Goal: Task Accomplishment & Management: Manage account settings

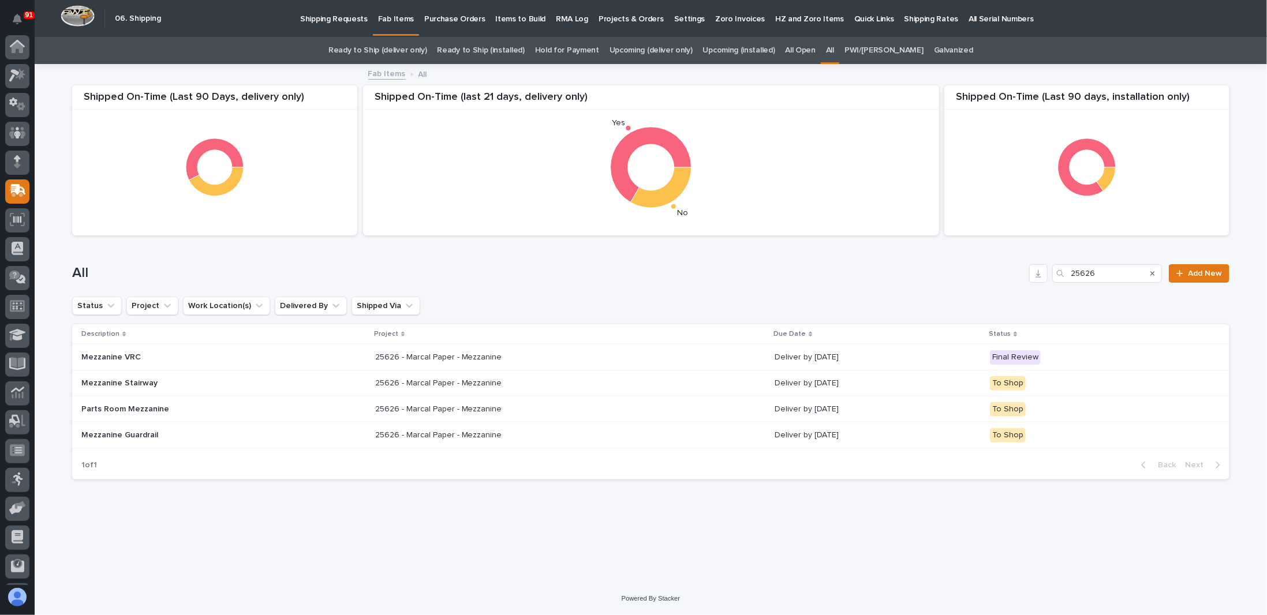
scroll to position [55, 0]
click at [419, 74] on p "All" at bounding box center [422, 73] width 9 height 13
drag, startPoint x: 1106, startPoint y: 272, endPoint x: 949, endPoint y: 288, distance: 157.8
click at [949, 288] on div "All 25626 Add New" at bounding box center [650, 268] width 1157 height 55
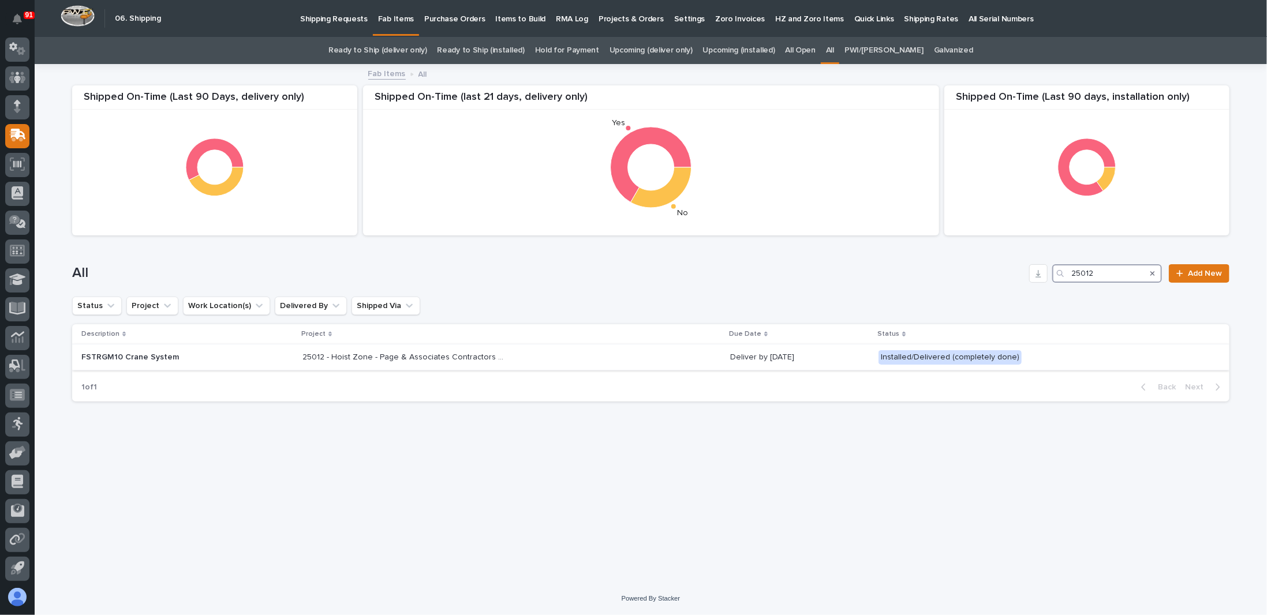
type input "25012"
click at [515, 357] on div "25012 - Hoist Zone - Page & Associates Contractors Inc - FSTRGM10 Crane System …" at bounding box center [511, 357] width 418 height 19
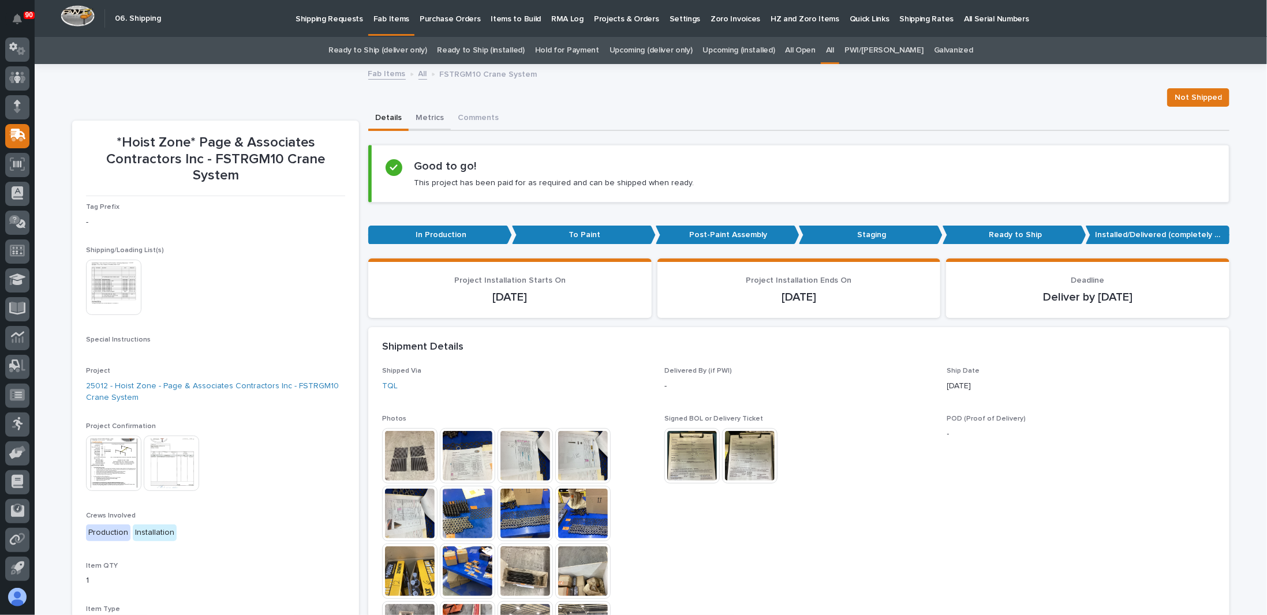
click at [424, 117] on button "Metrics" at bounding box center [430, 119] width 42 height 24
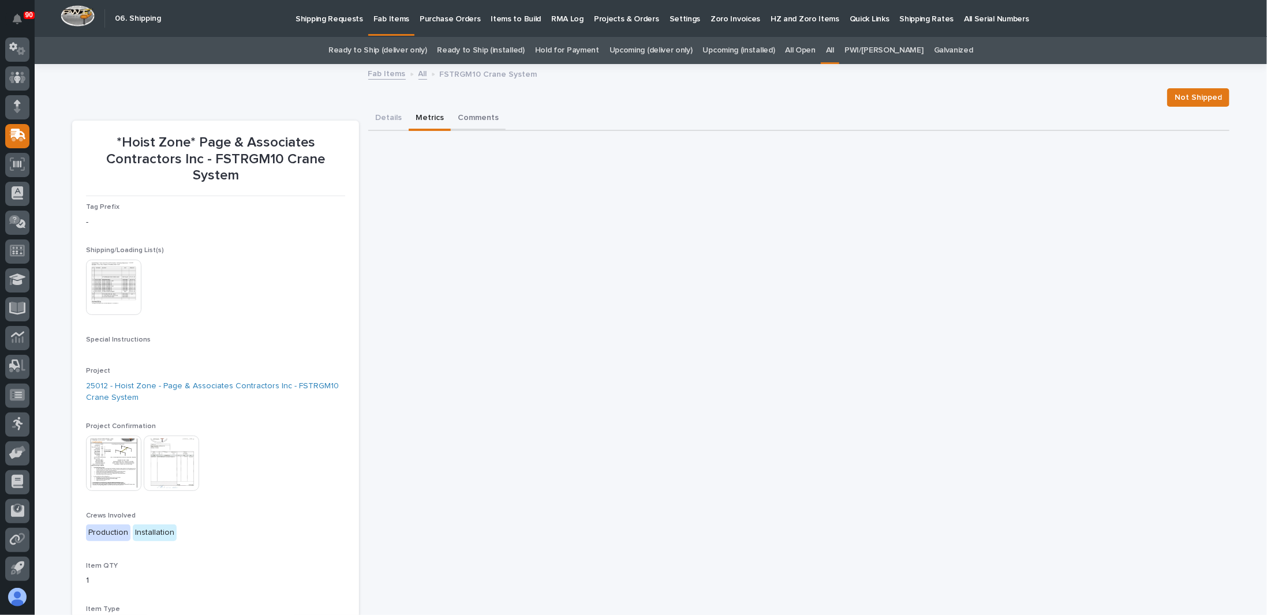
click at [484, 115] on button "Comments" at bounding box center [478, 119] width 55 height 24
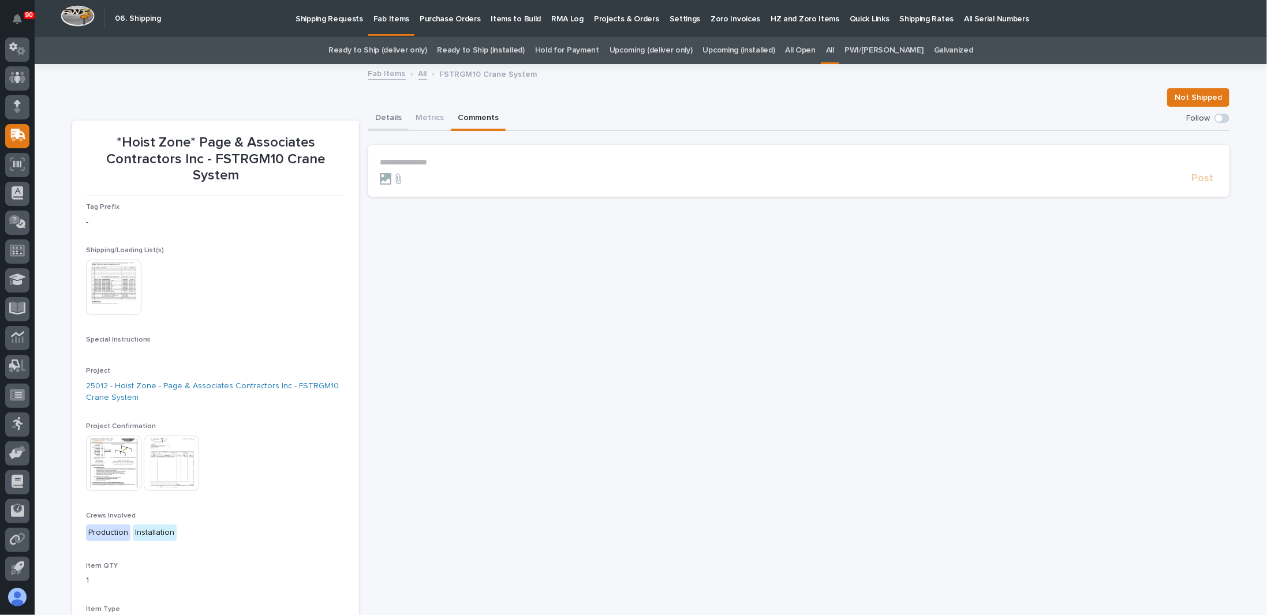
click at [382, 117] on button "Details" at bounding box center [388, 119] width 40 height 24
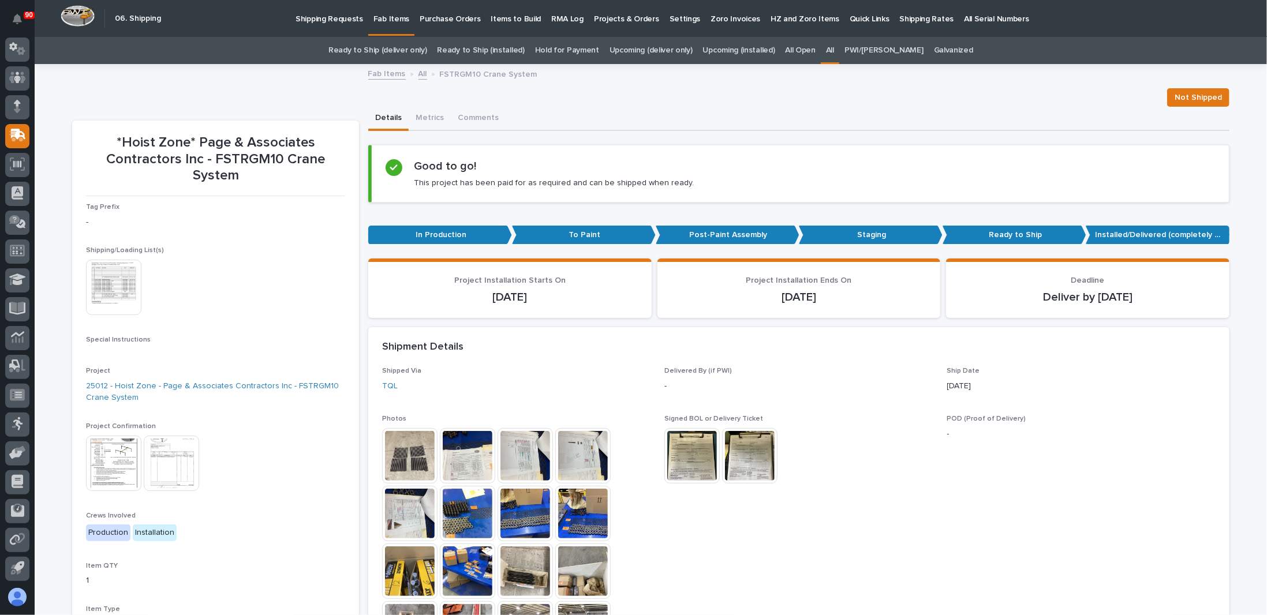
click at [177, 462] on img at bounding box center [171, 463] width 55 height 55
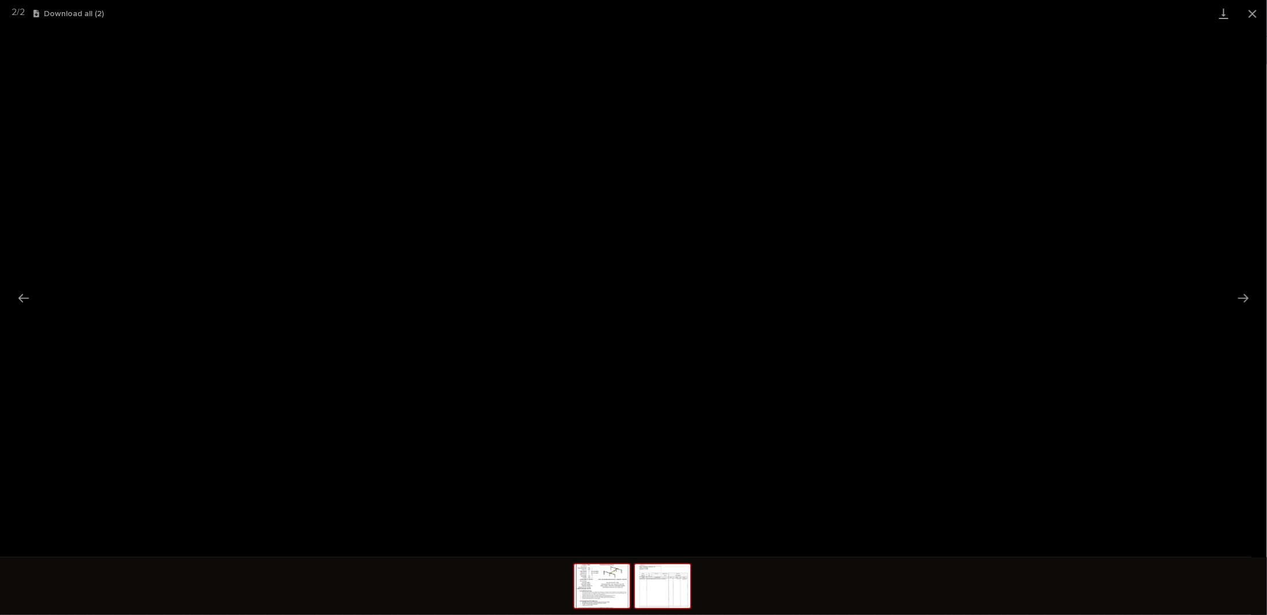
click at [615, 590] on img at bounding box center [601, 586] width 55 height 44
click at [1249, 17] on button "Close gallery" at bounding box center [1252, 13] width 29 height 27
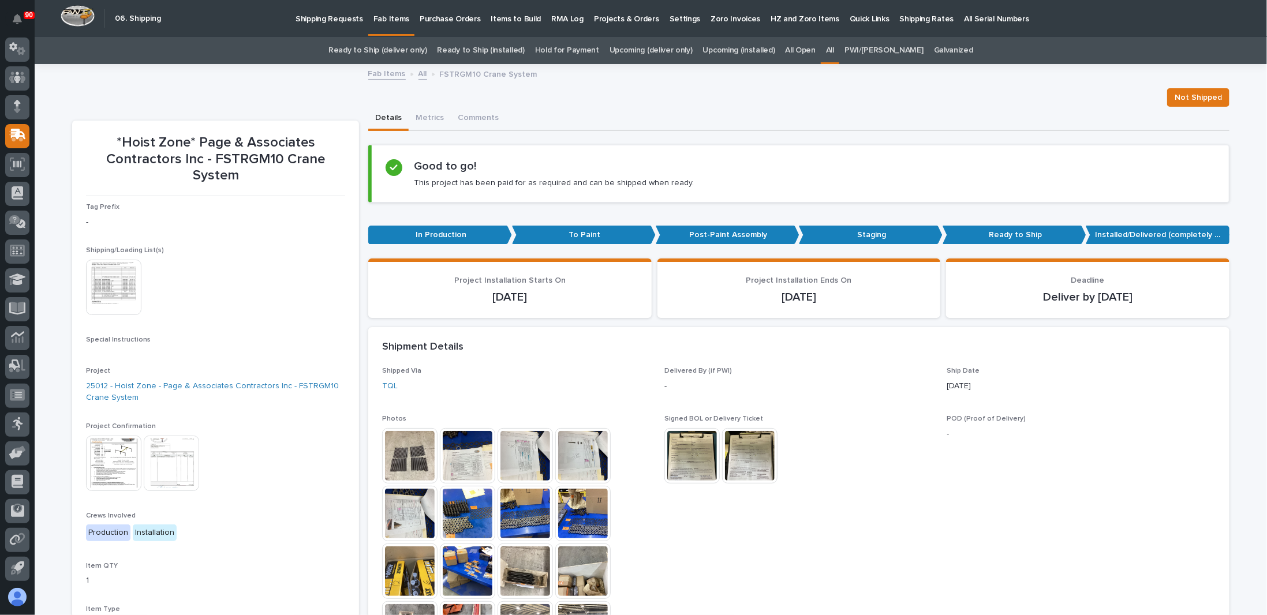
click at [661, 49] on link "Upcoming (deliver only)" at bounding box center [650, 50] width 83 height 27
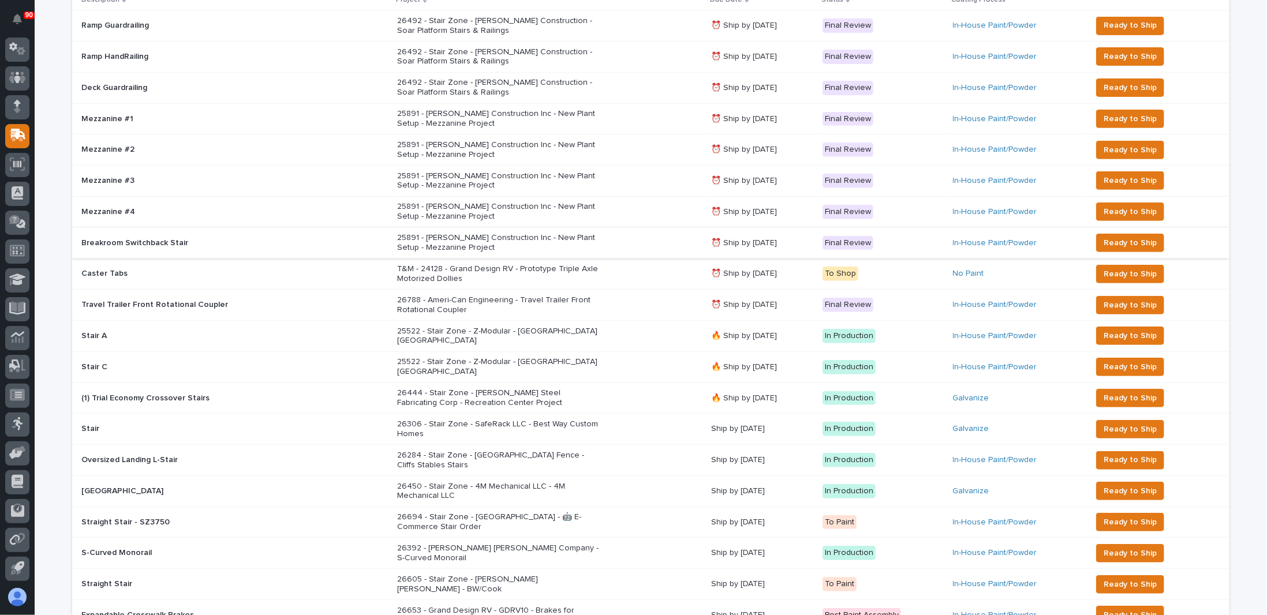
scroll to position [289, 0]
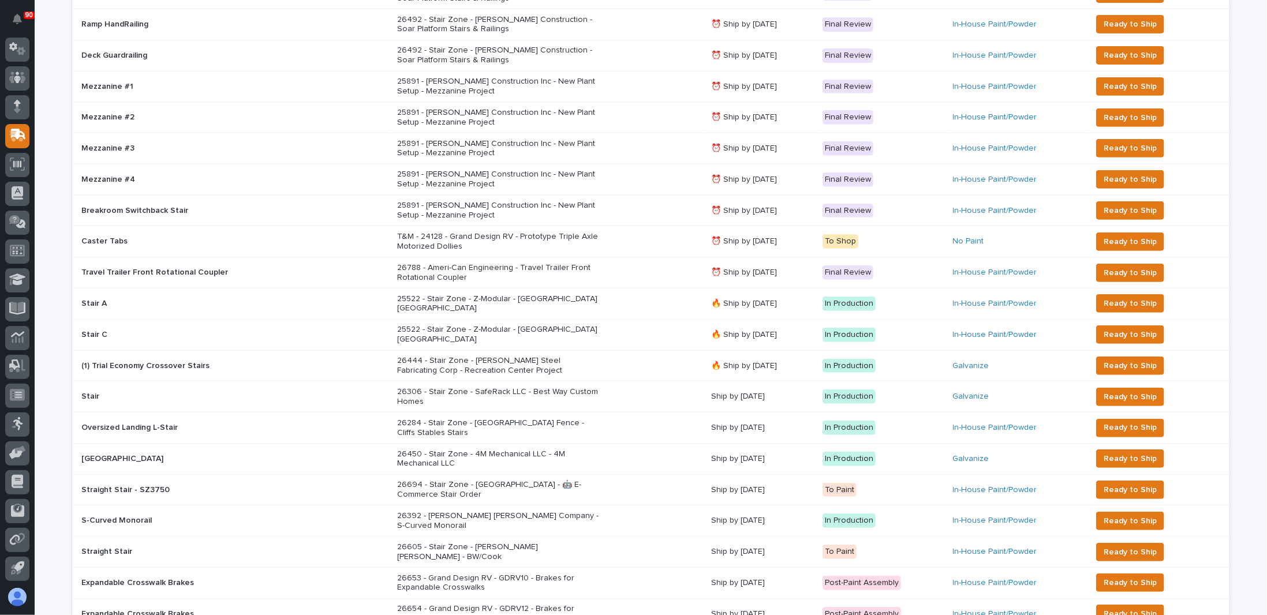
click at [436, 356] on p "26444 - Stair Zone - Douglas Steel Fabricating Corp - Recreation Center Project" at bounding box center [498, 366] width 202 height 20
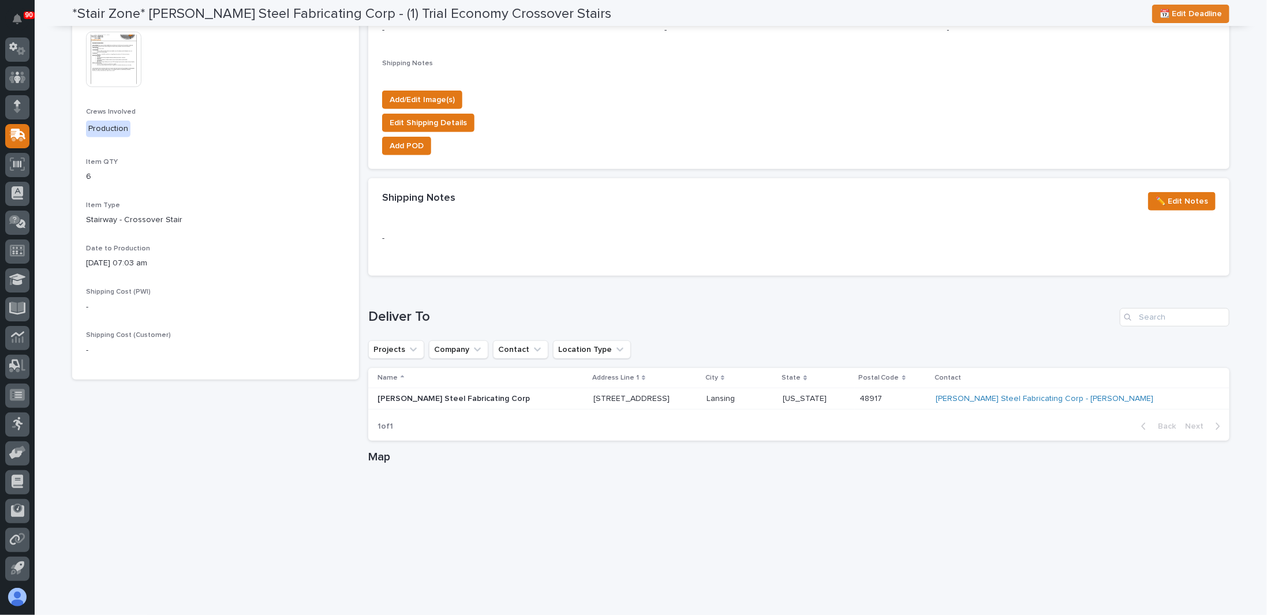
scroll to position [578, 0]
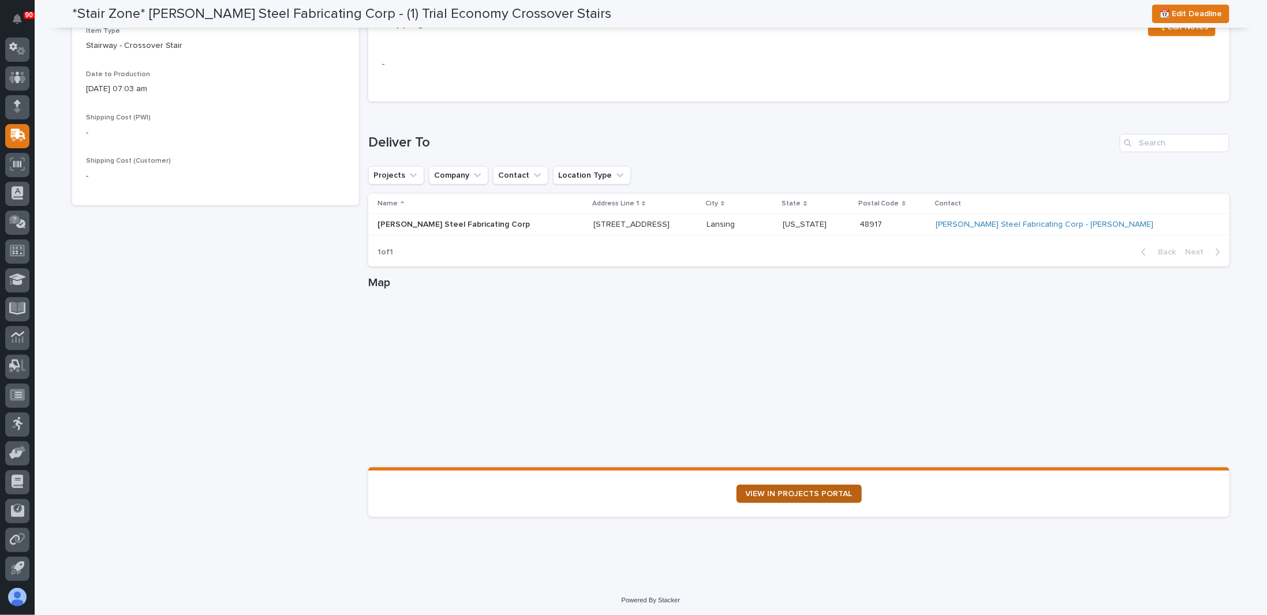
click at [788, 493] on span "VIEW IN PROJECTS PORTAL" at bounding box center [799, 494] width 107 height 8
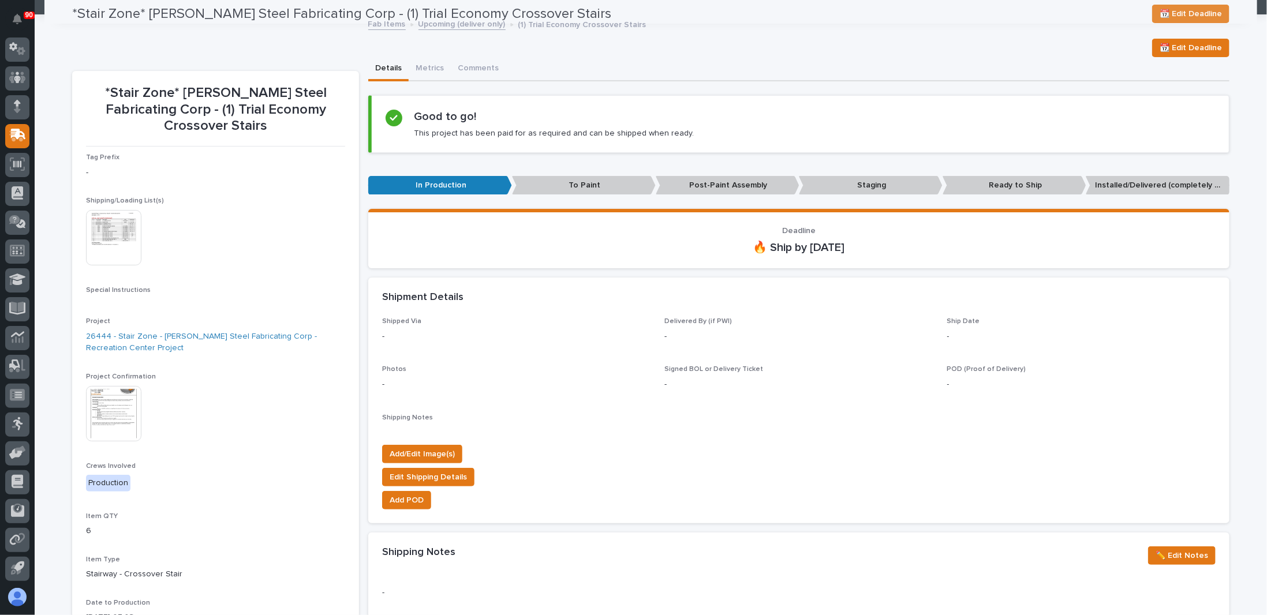
scroll to position [0, 0]
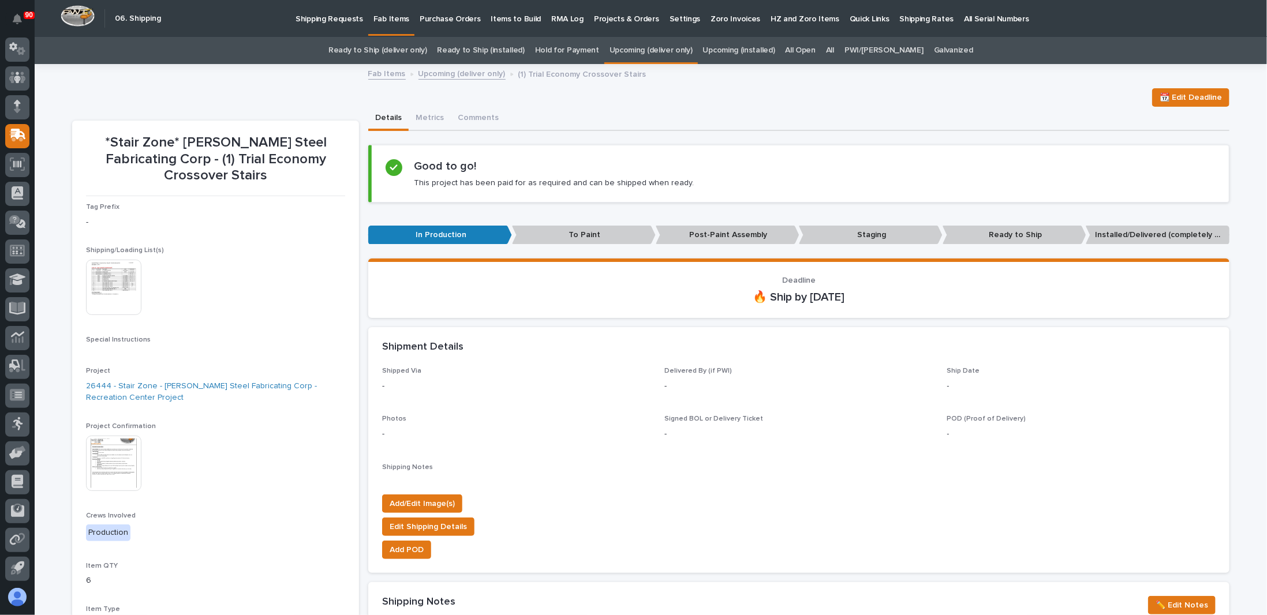
click at [106, 274] on img at bounding box center [113, 287] width 55 height 55
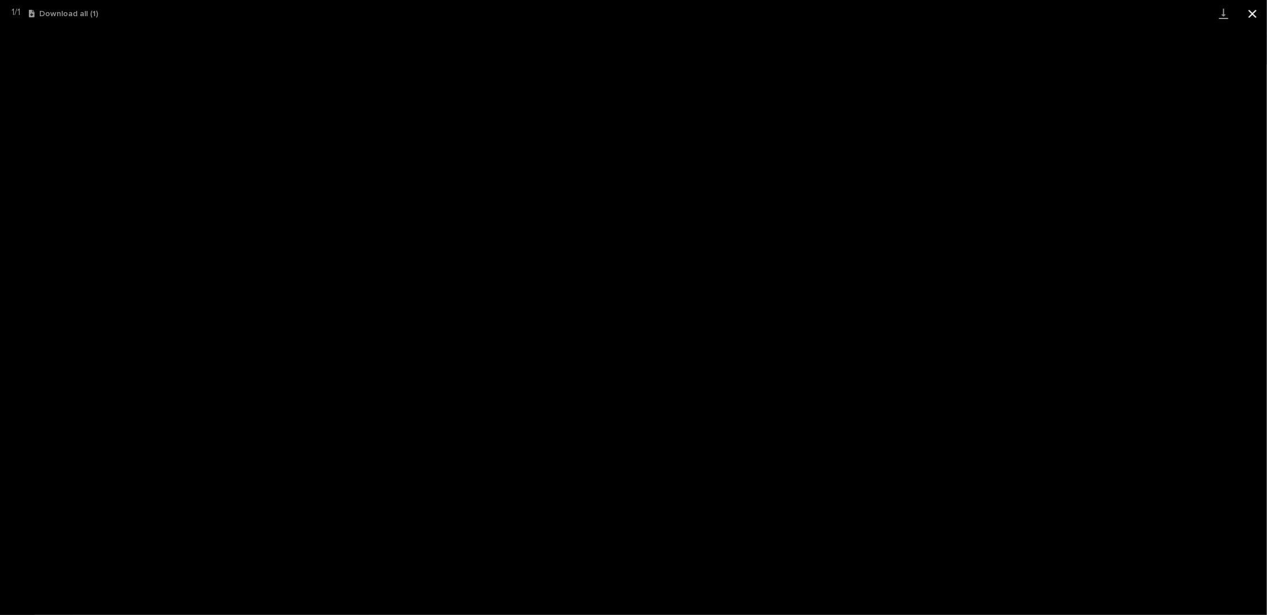
click at [1251, 17] on button "Close gallery" at bounding box center [1252, 13] width 29 height 27
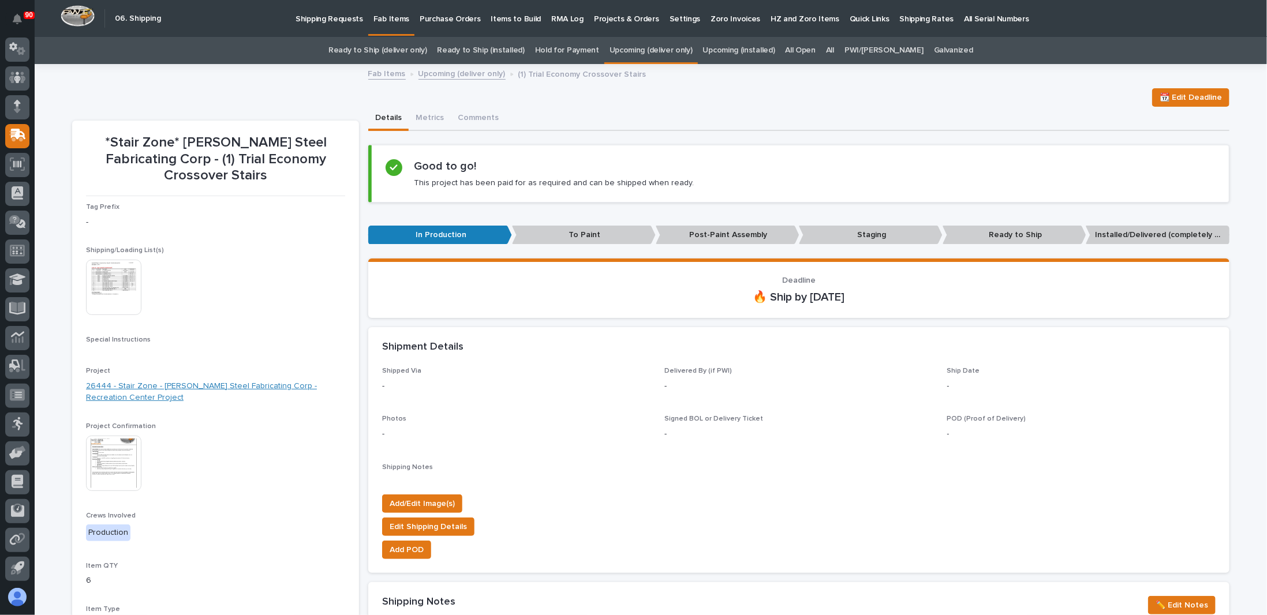
click at [193, 380] on link "26444 - Stair Zone - Douglas Steel Fabricating Corp - Recreation Center Project" at bounding box center [215, 392] width 259 height 24
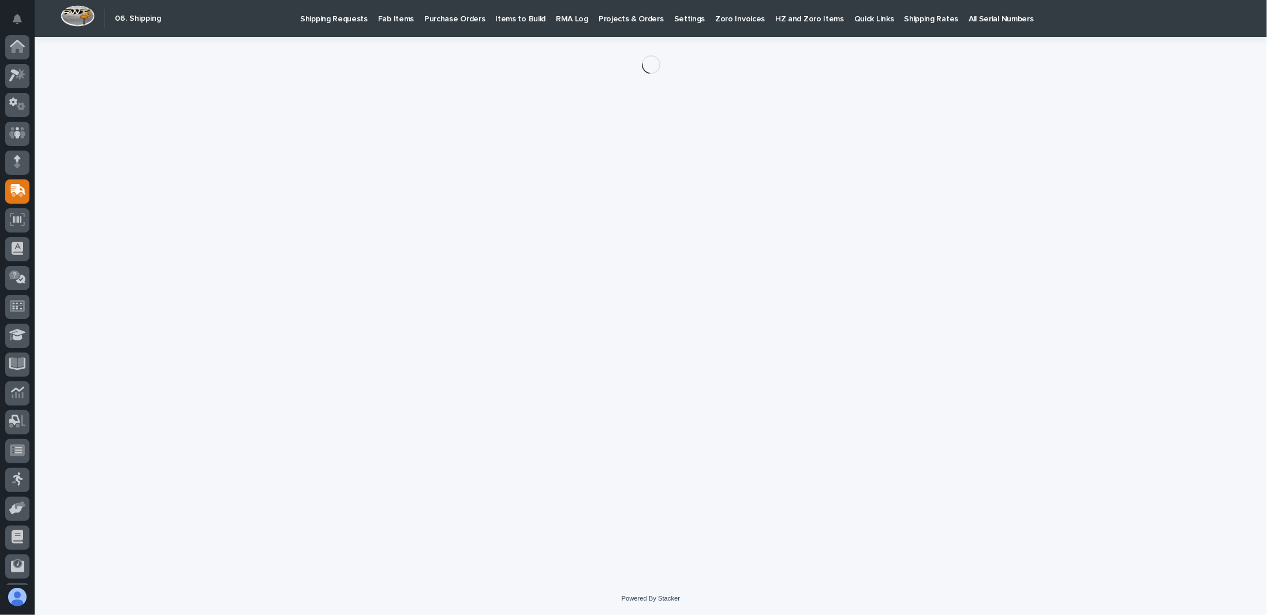
scroll to position [55, 0]
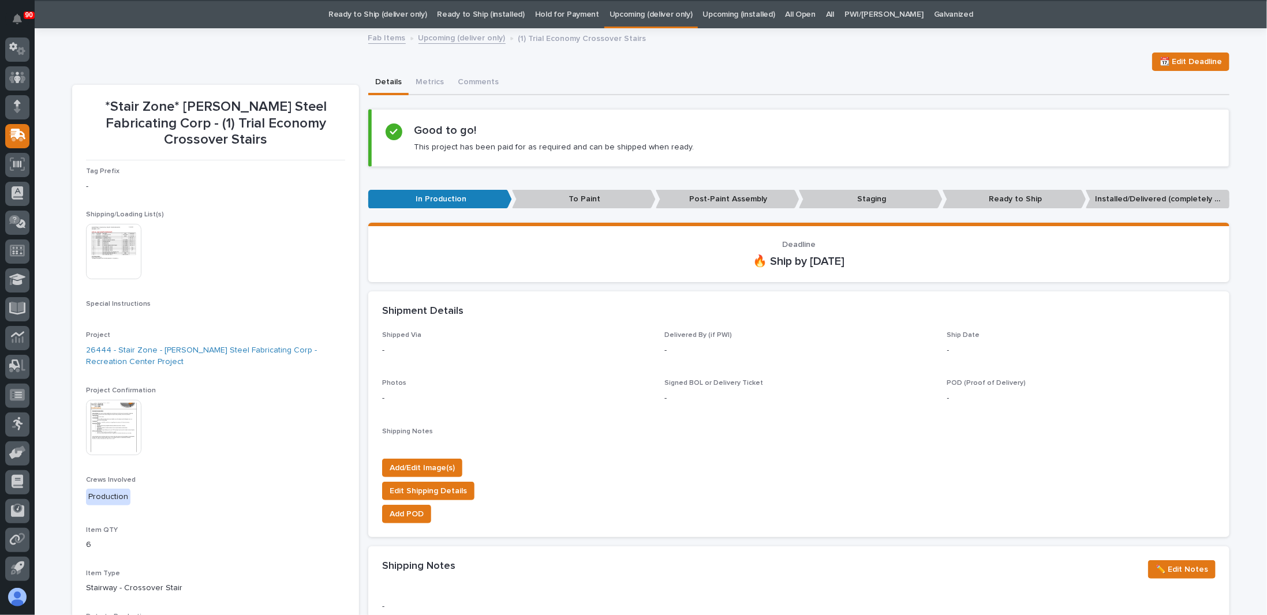
scroll to position [36, 0]
click at [1176, 64] on span "📆 Edit Deadline" at bounding box center [1190, 61] width 62 height 14
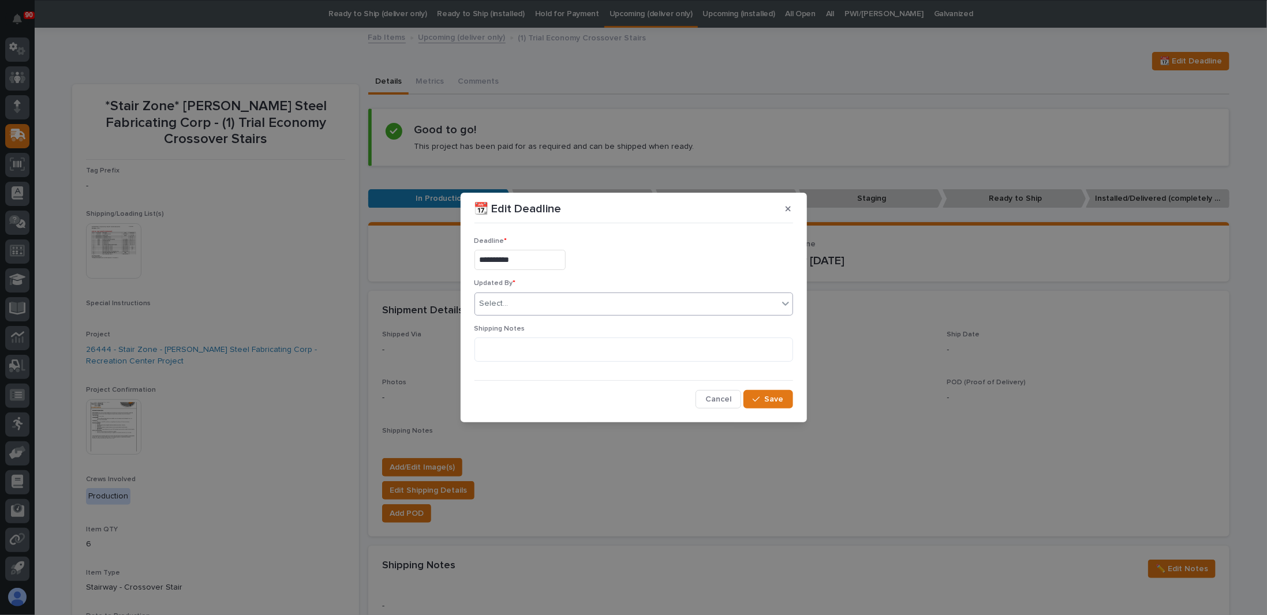
click at [624, 305] on div "Select..." at bounding box center [626, 303] width 303 height 19
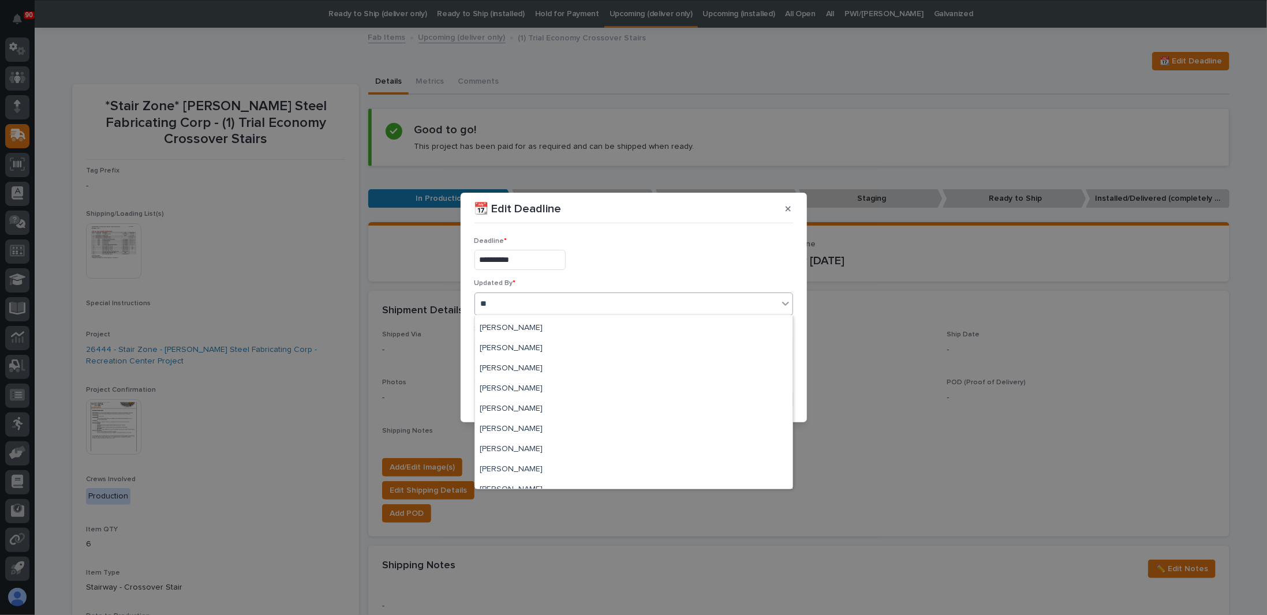
scroll to position [0, 0]
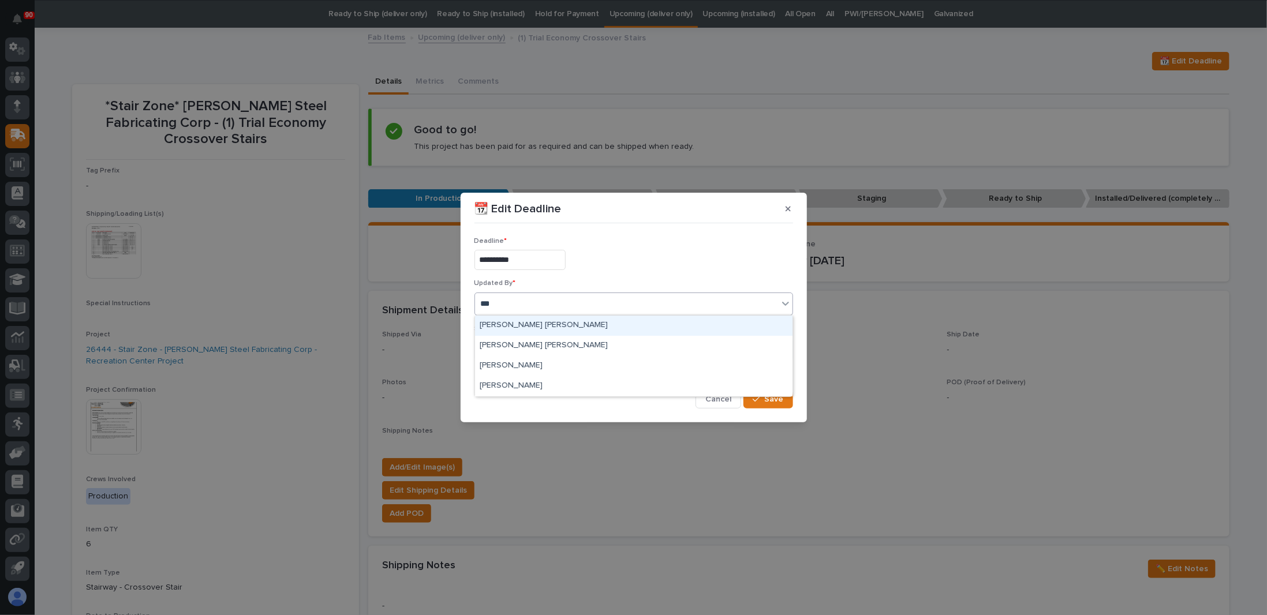
type input "****"
click at [566, 325] on div "Kyle David Miller" at bounding box center [633, 326] width 317 height 20
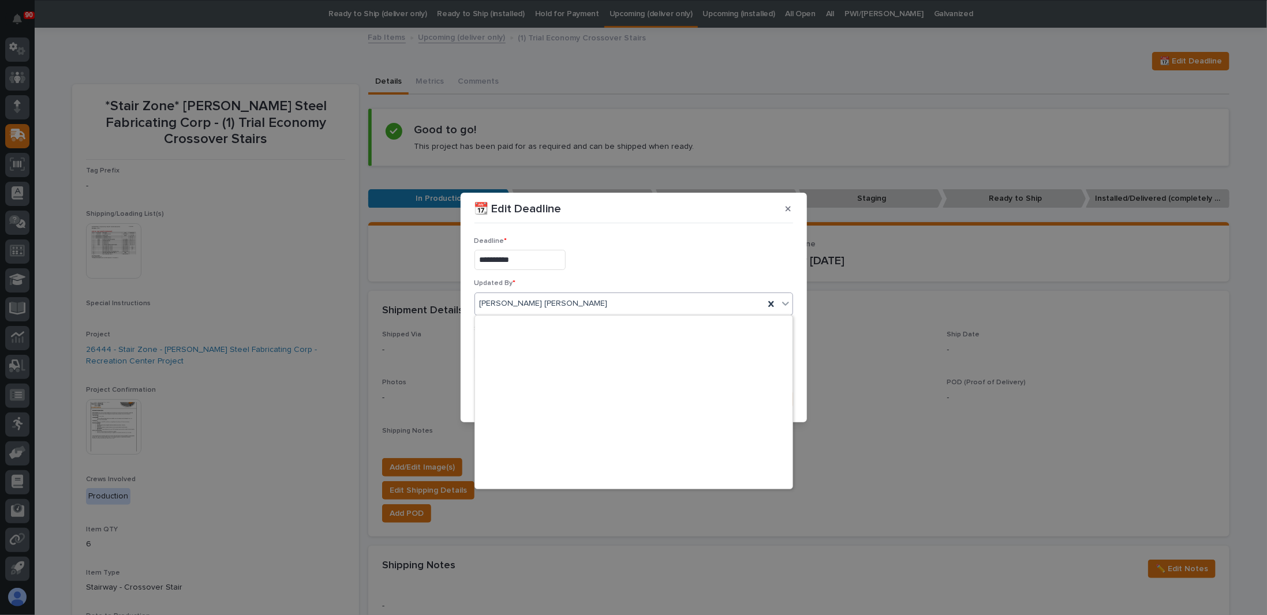
click at [574, 301] on div "Kyle David Miller" at bounding box center [619, 303] width 289 height 19
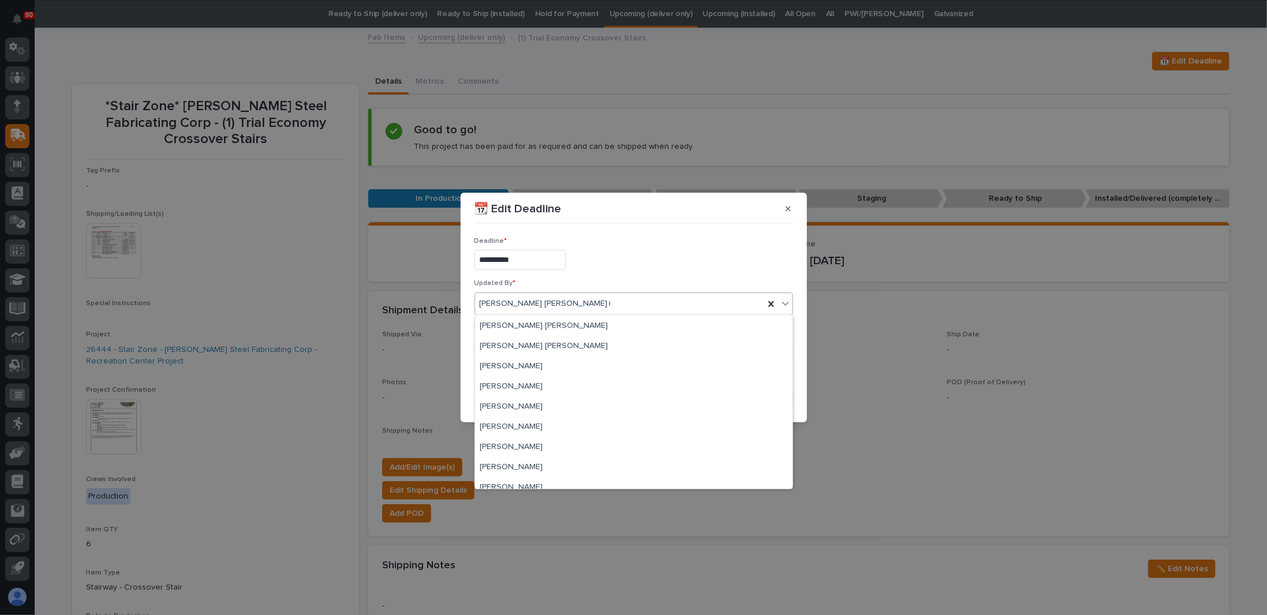
scroll to position [1806, 0]
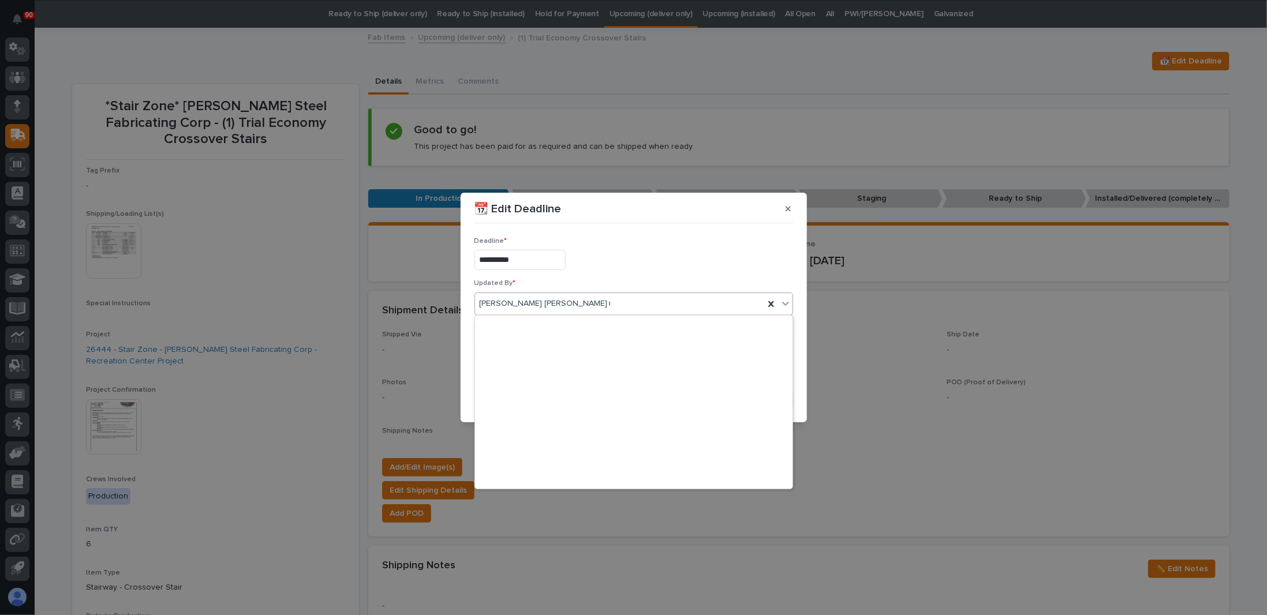
type input "**"
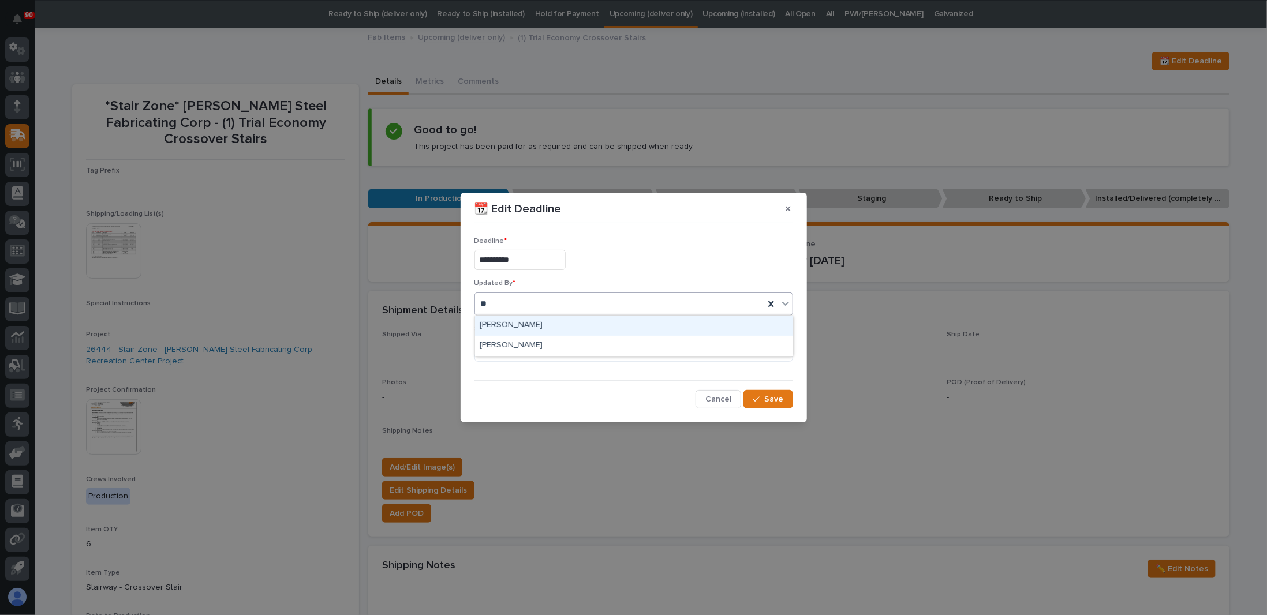
scroll to position [0, 0]
click at [555, 330] on div "Ken Overmyer" at bounding box center [633, 326] width 317 height 20
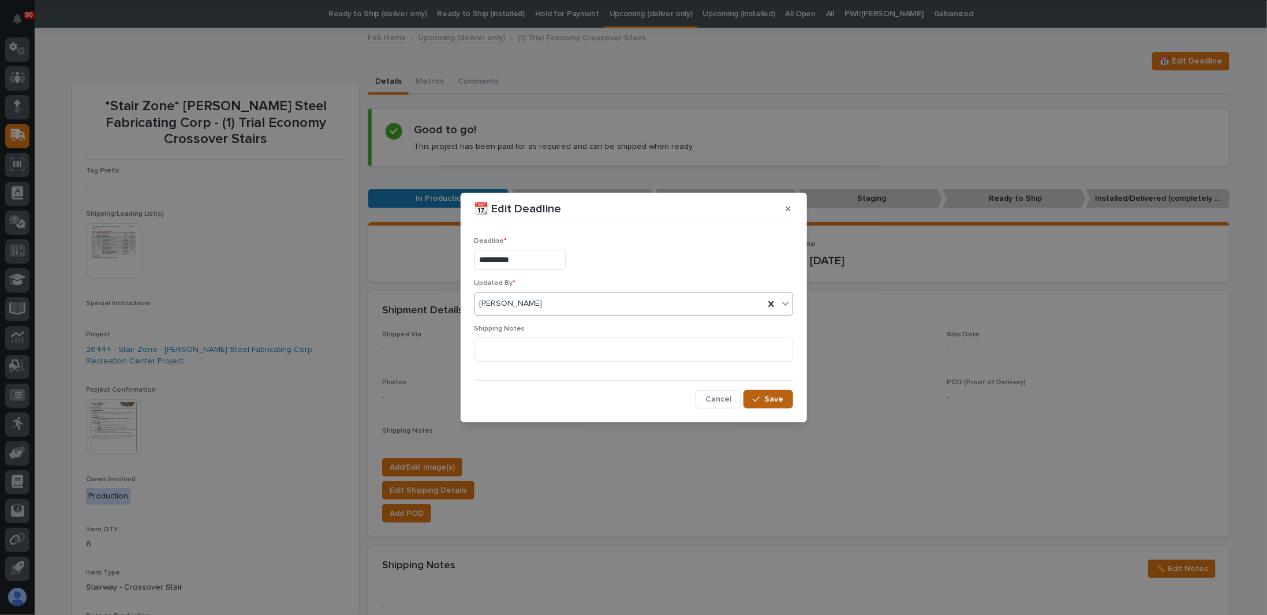
click at [783, 398] on span "Save" at bounding box center [774, 399] width 19 height 10
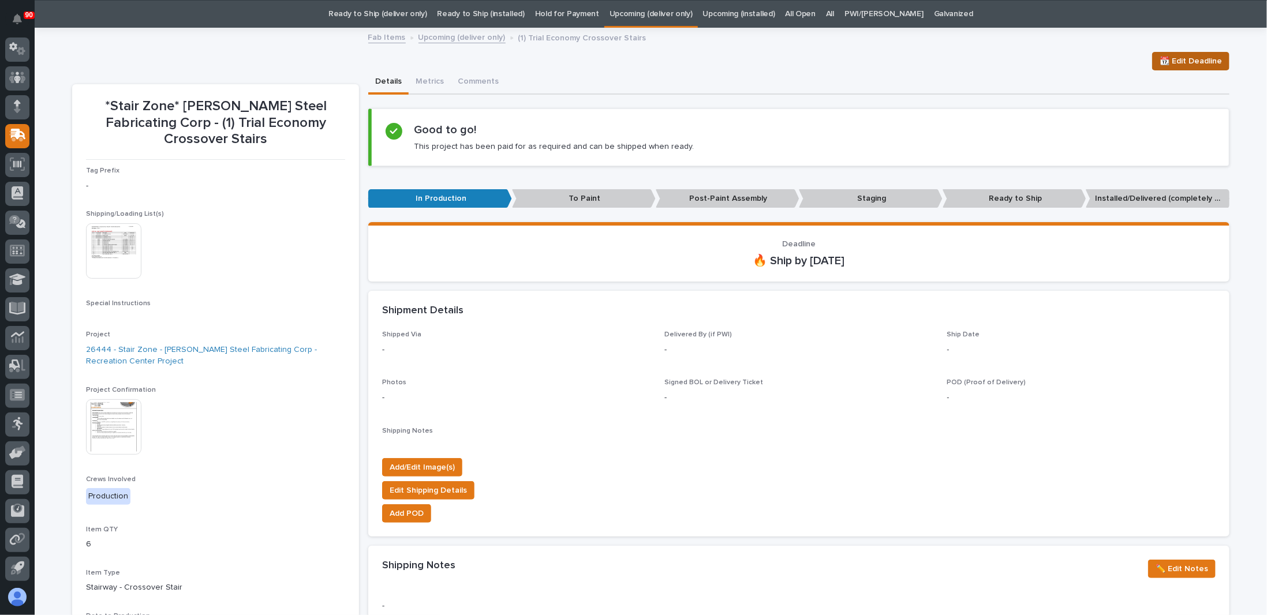
click at [1162, 55] on span "📆 Edit Deadline" at bounding box center [1190, 61] width 62 height 14
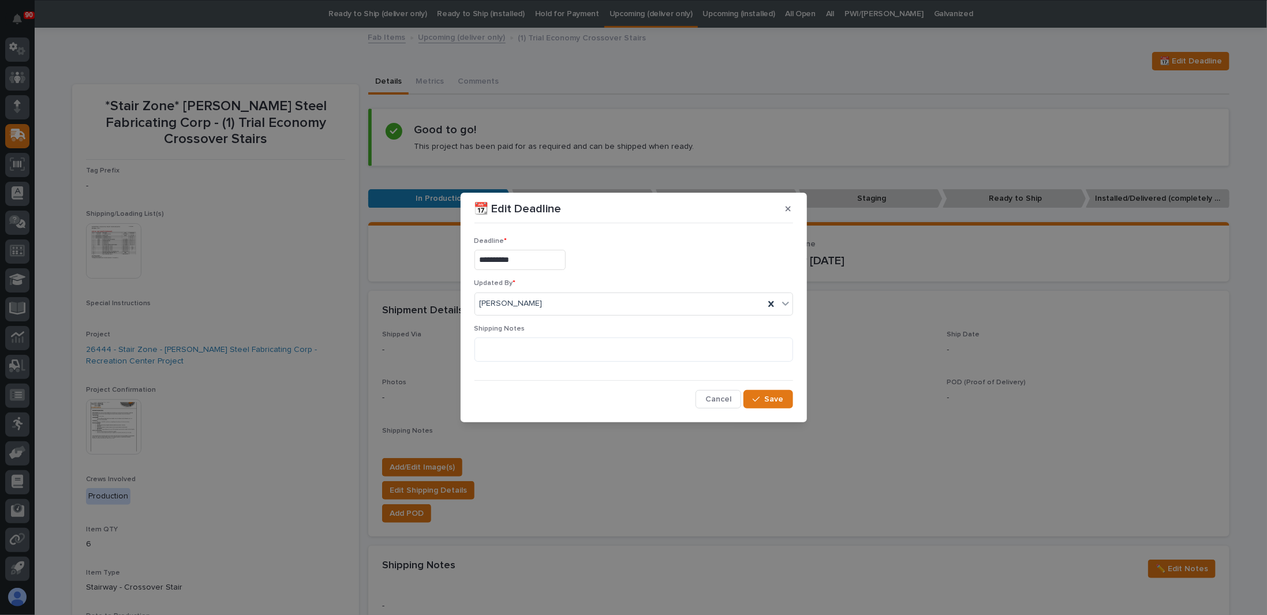
click at [530, 256] on input "**********" at bounding box center [519, 260] width 91 height 20
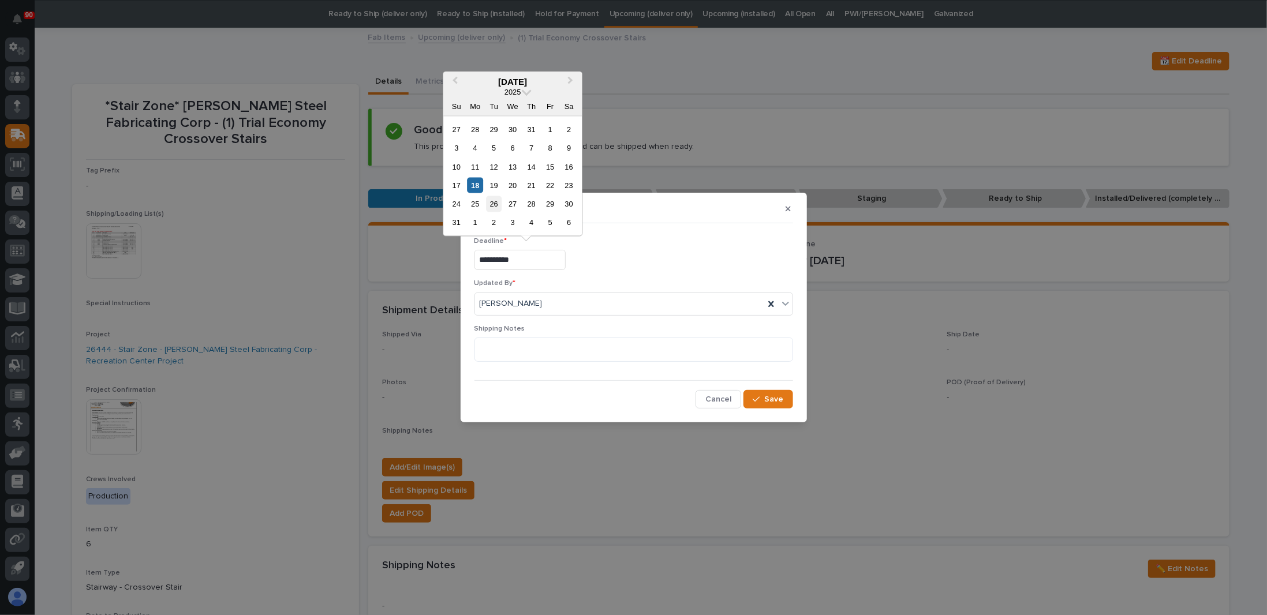
click at [495, 196] on div "26" at bounding box center [494, 204] width 16 height 16
type input "**********"
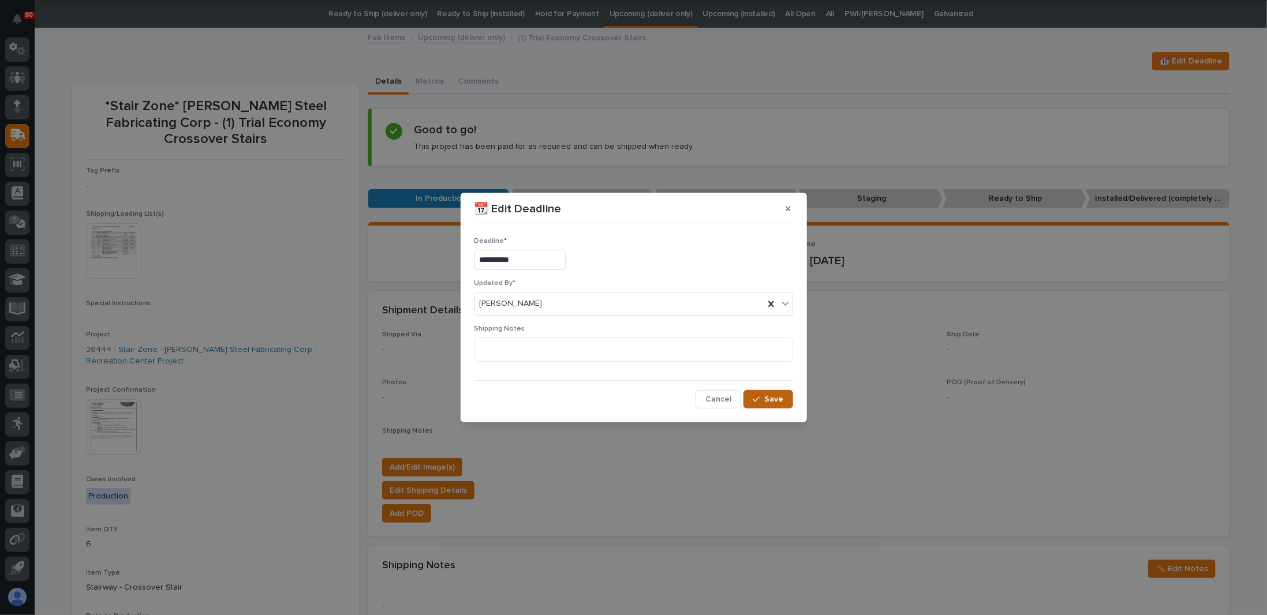
click at [779, 405] on button "Save" at bounding box center [767, 399] width 49 height 18
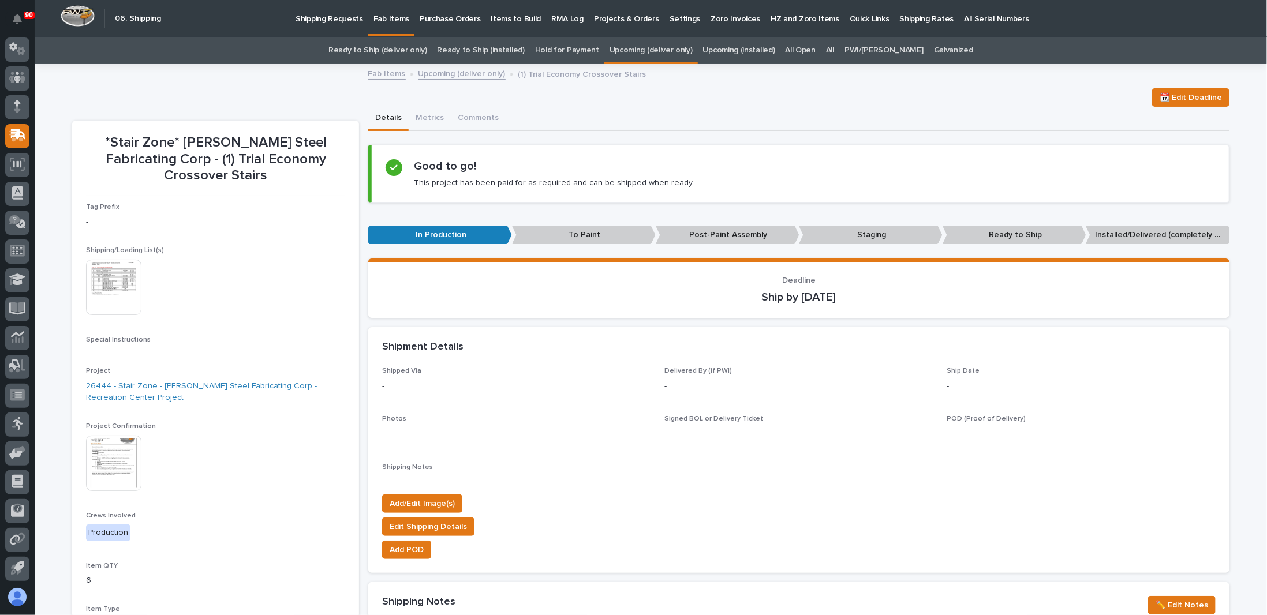
click at [656, 51] on link "Upcoming (deliver only)" at bounding box center [650, 50] width 83 height 27
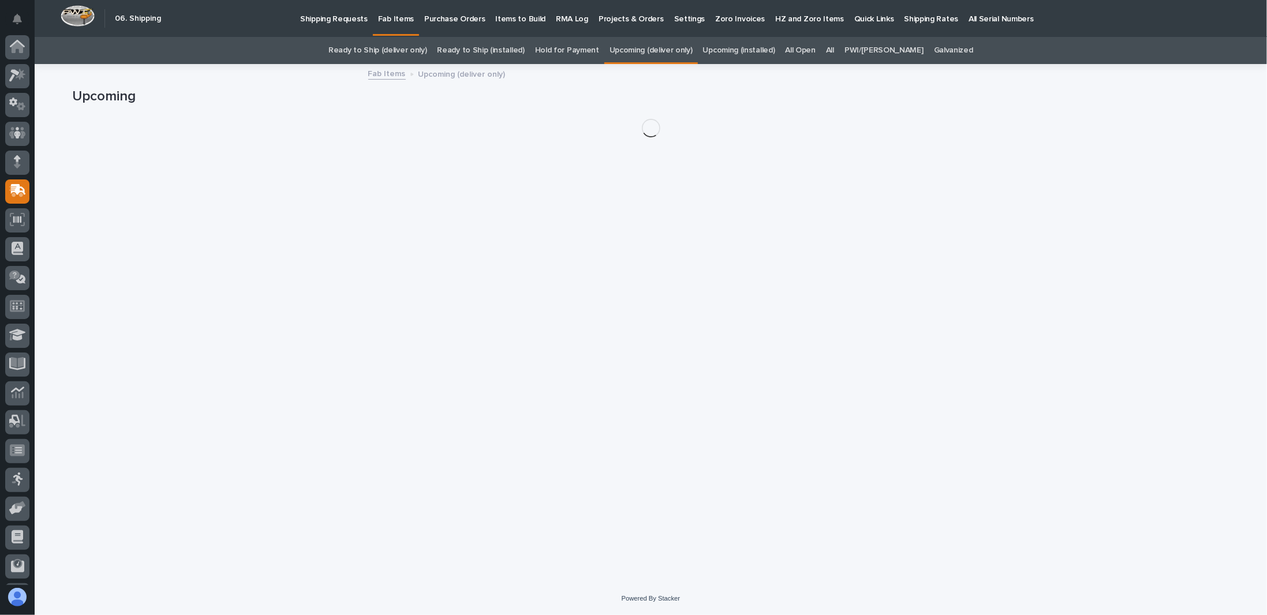
scroll to position [55, 0]
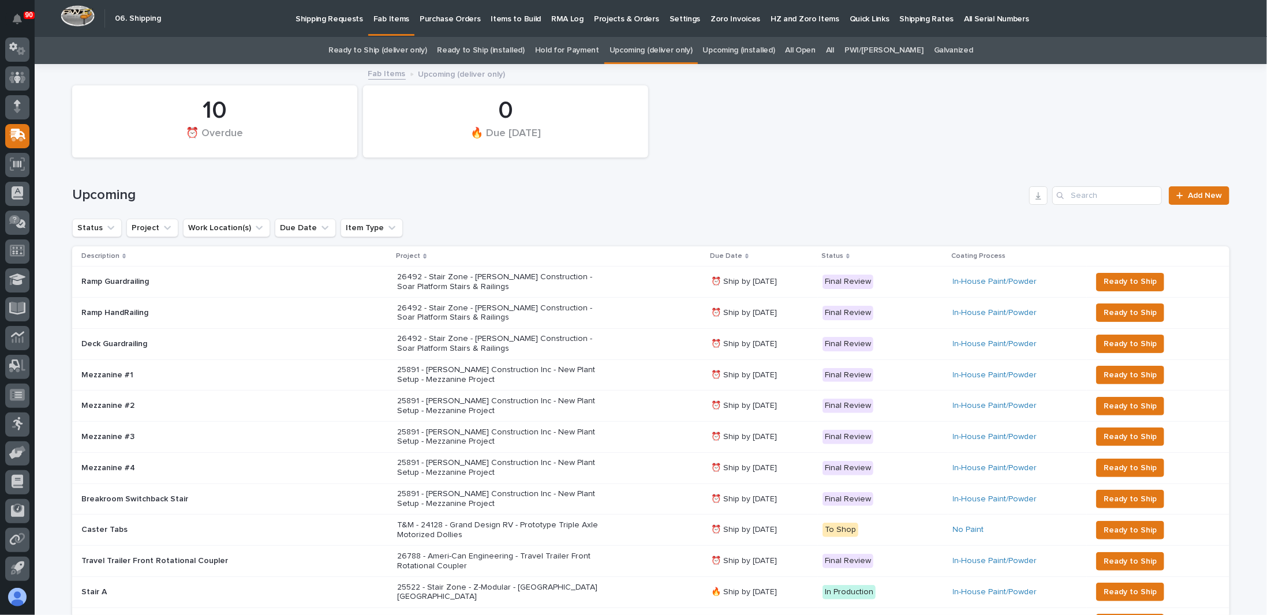
click at [476, 282] on p "26492 - Stair Zone - Clouse Construction - Soar Platform Stairs & Railings" at bounding box center [498, 282] width 202 height 20
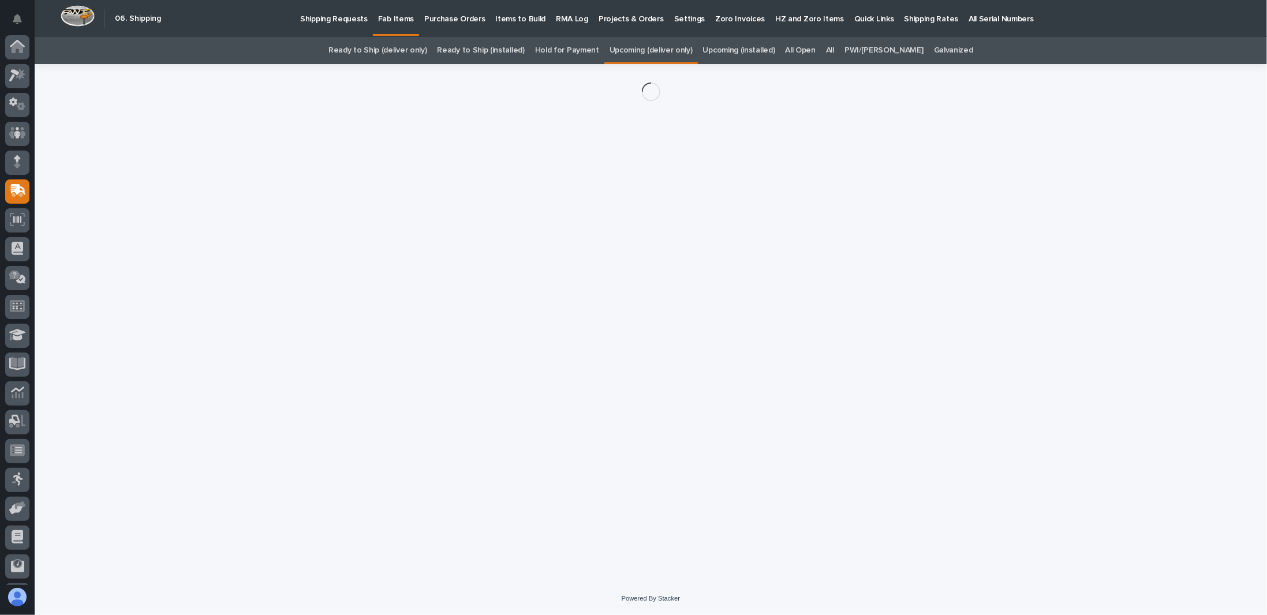
scroll to position [55, 0]
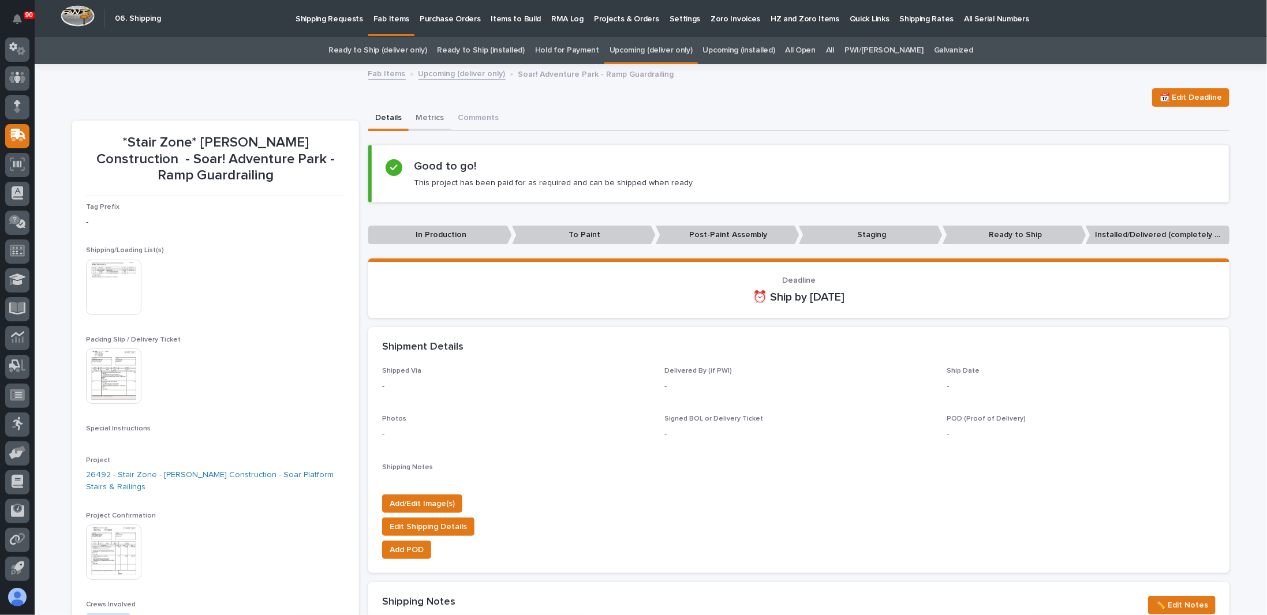
click at [426, 119] on button "Metrics" at bounding box center [430, 119] width 42 height 24
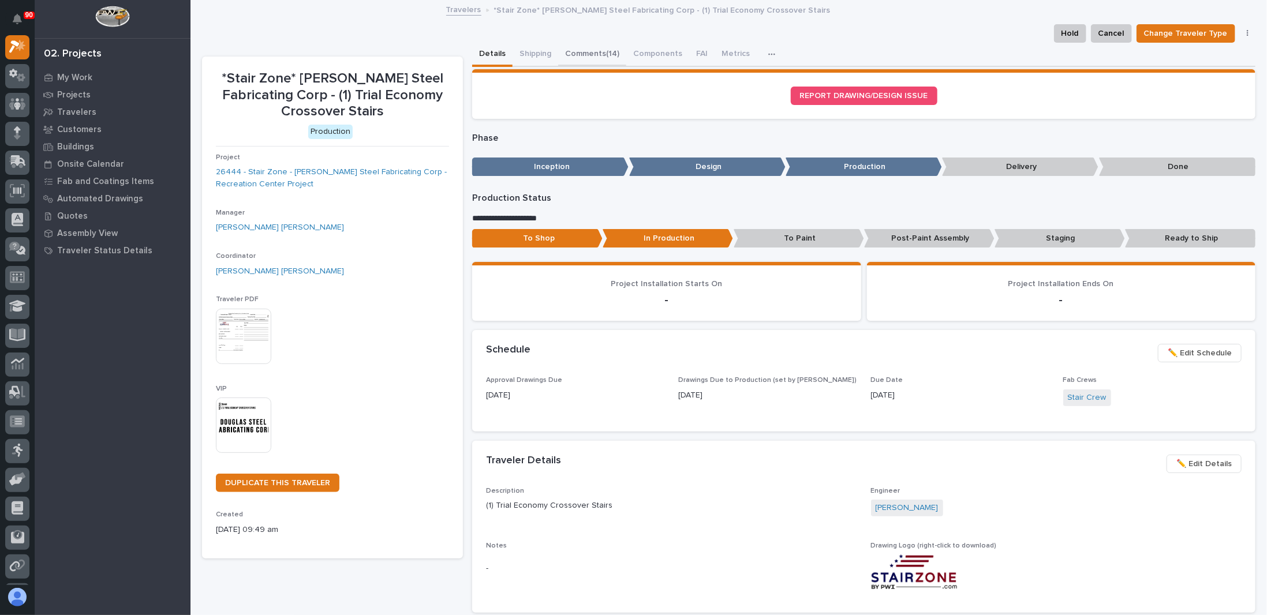
click at [584, 57] on button "Comments (14)" at bounding box center [592, 55] width 68 height 24
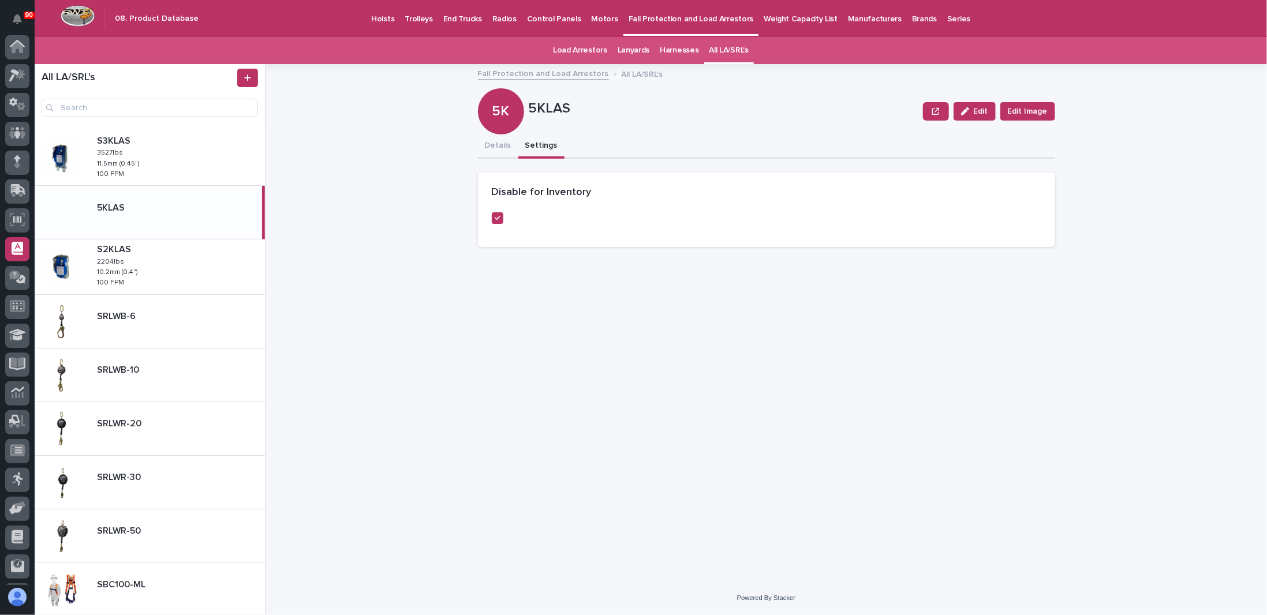
scroll to position [55, 0]
